Goal: Find specific page/section: Locate a particular part of the current website

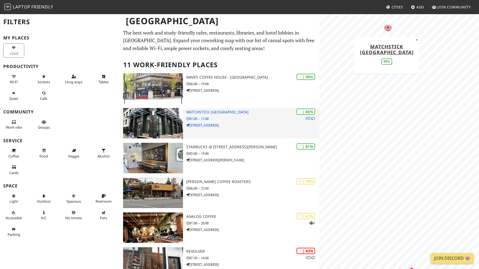
click at [250, 111] on h3 "Matchstick [GEOGRAPHIC_DATA]" at bounding box center [252, 112] width 133 height 5
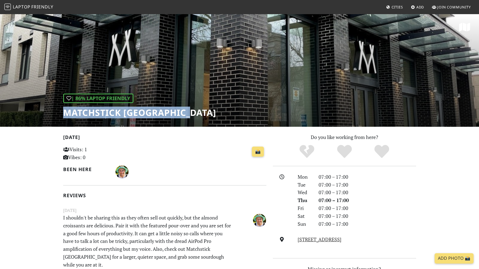
drag, startPoint x: 63, startPoint y: 112, endPoint x: 184, endPoint y: 115, distance: 121.5
click at [185, 115] on h1 "Matchstick [GEOGRAPHIC_DATA]" at bounding box center [139, 113] width 153 height 10
copy h1 "Matchstick [GEOGRAPHIC_DATA]"
